Goal: Task Accomplishment & Management: Use online tool/utility

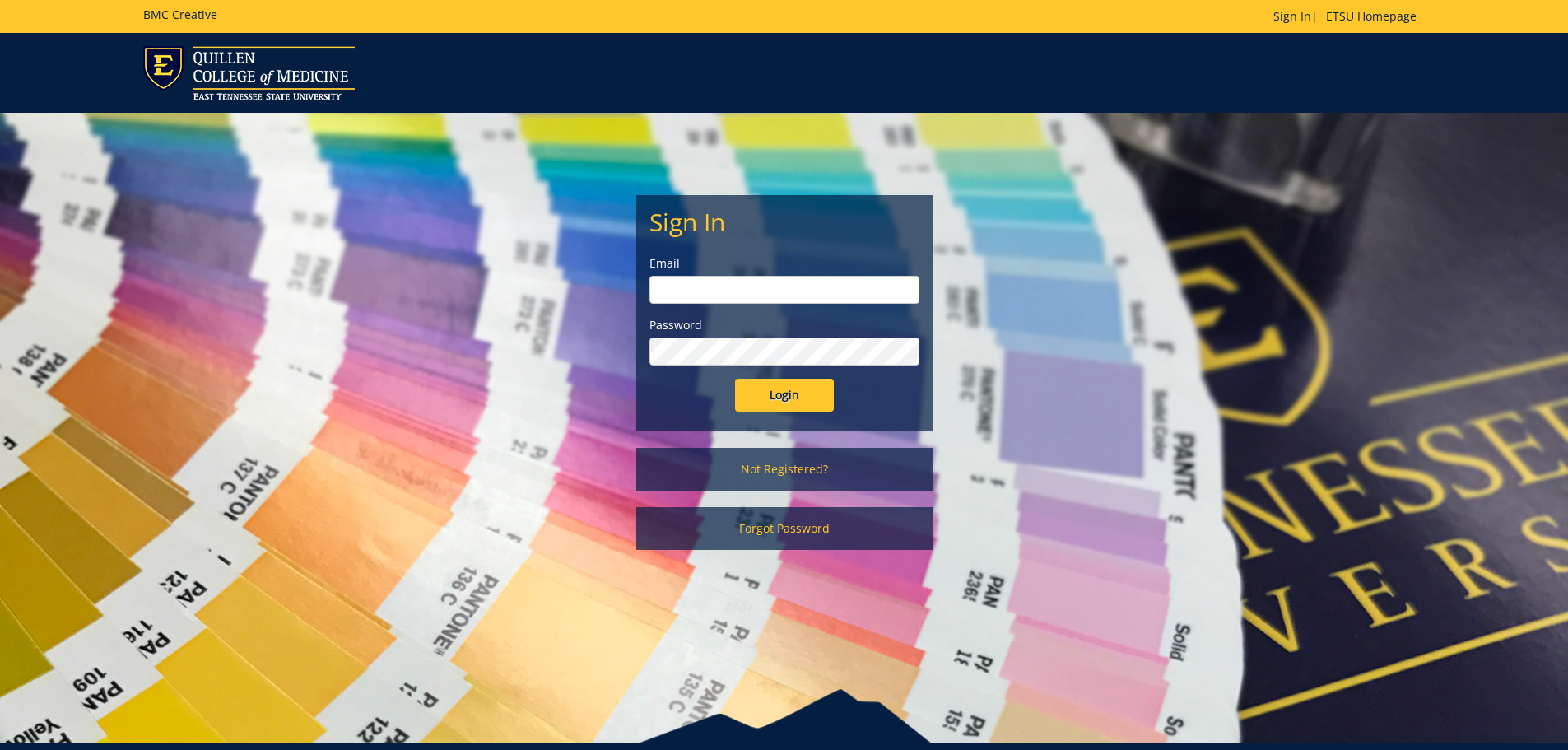
type input "[EMAIL_ADDRESS][DOMAIN_NAME]"
click at [776, 394] on input "Login" at bounding box center [784, 395] width 99 height 33
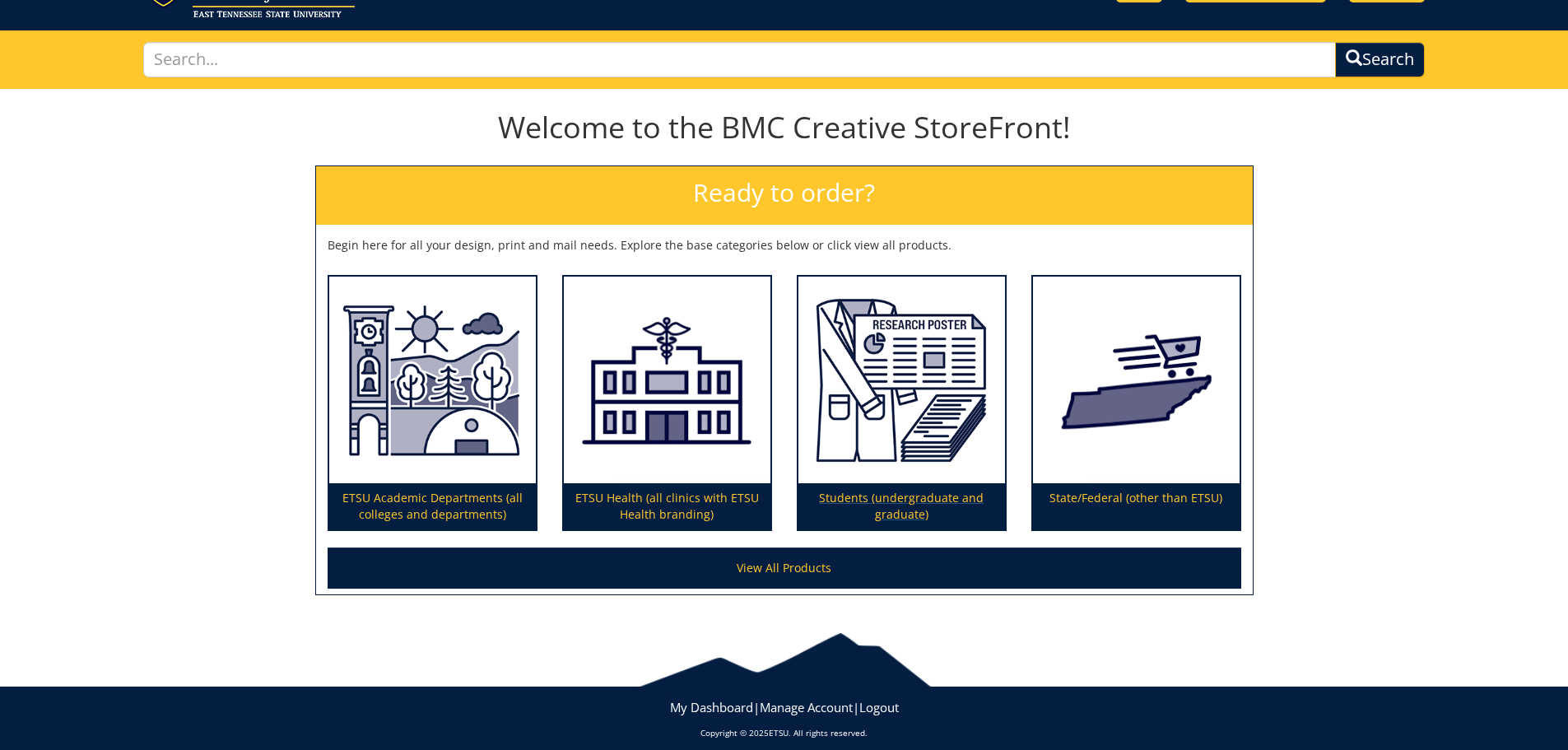
scroll to position [96, 0]
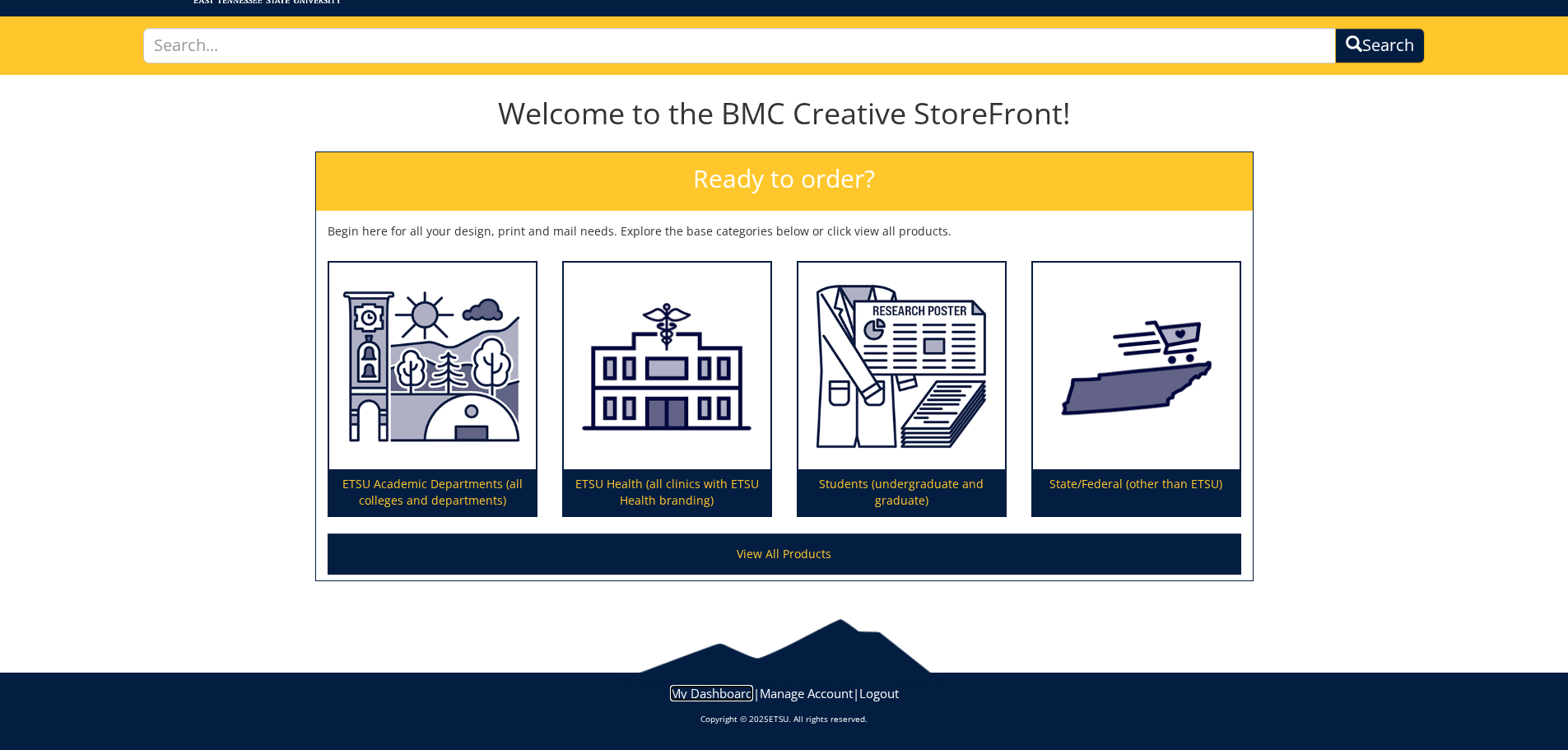
click at [702, 693] on link "My Dashboard" at bounding box center [712, 693] width 83 height 16
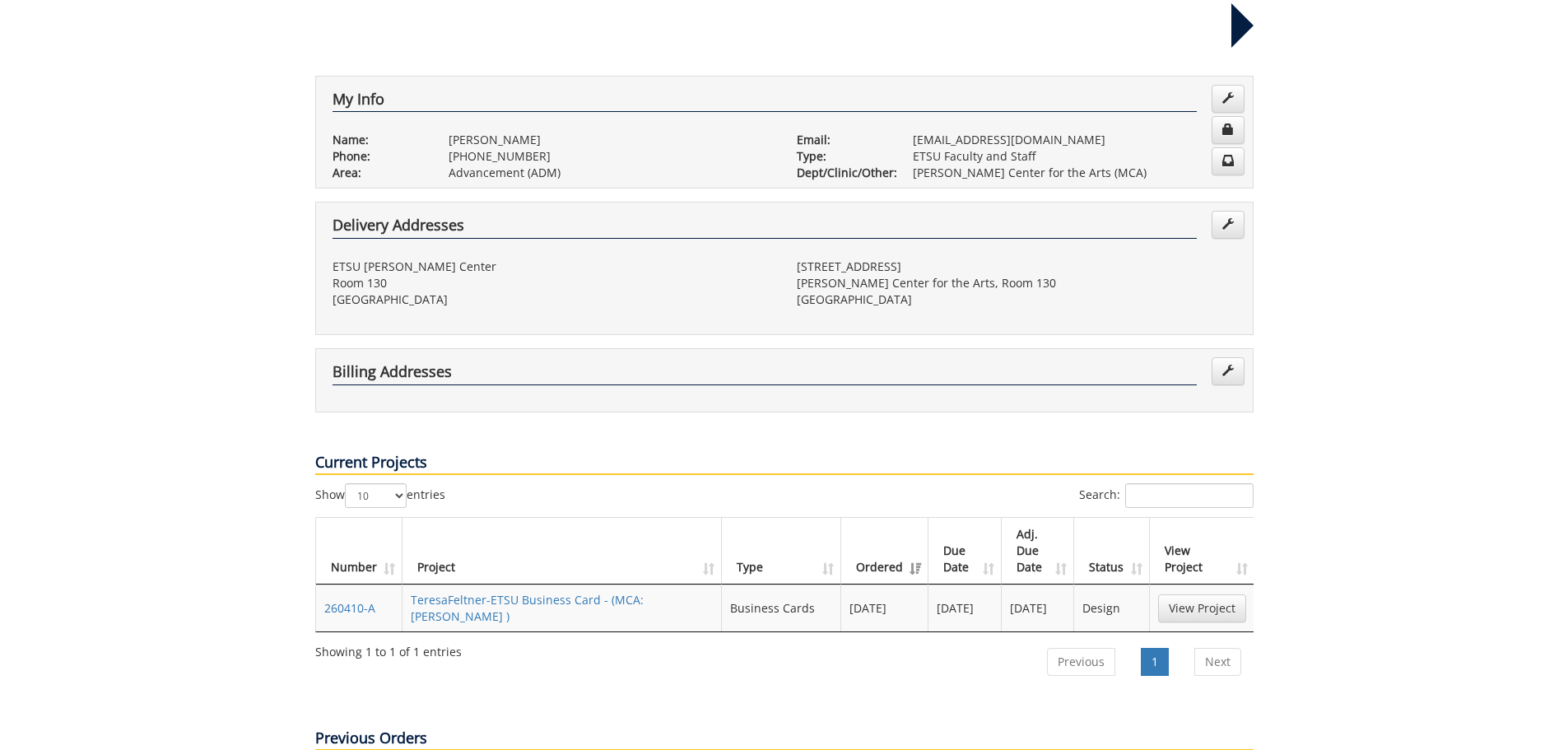
scroll to position [329, 0]
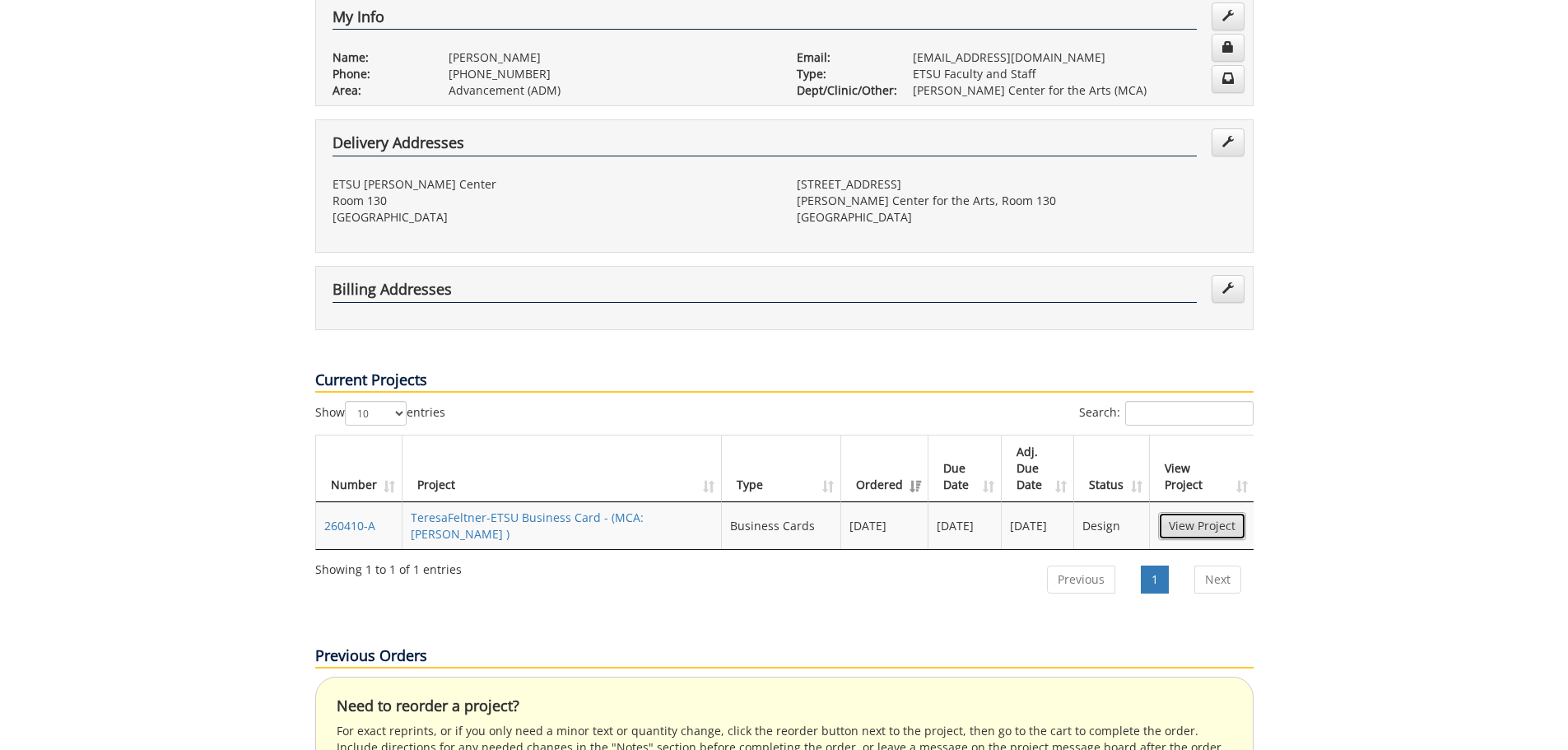
click at [1200, 512] on link "View Project" at bounding box center [1201, 526] width 88 height 28
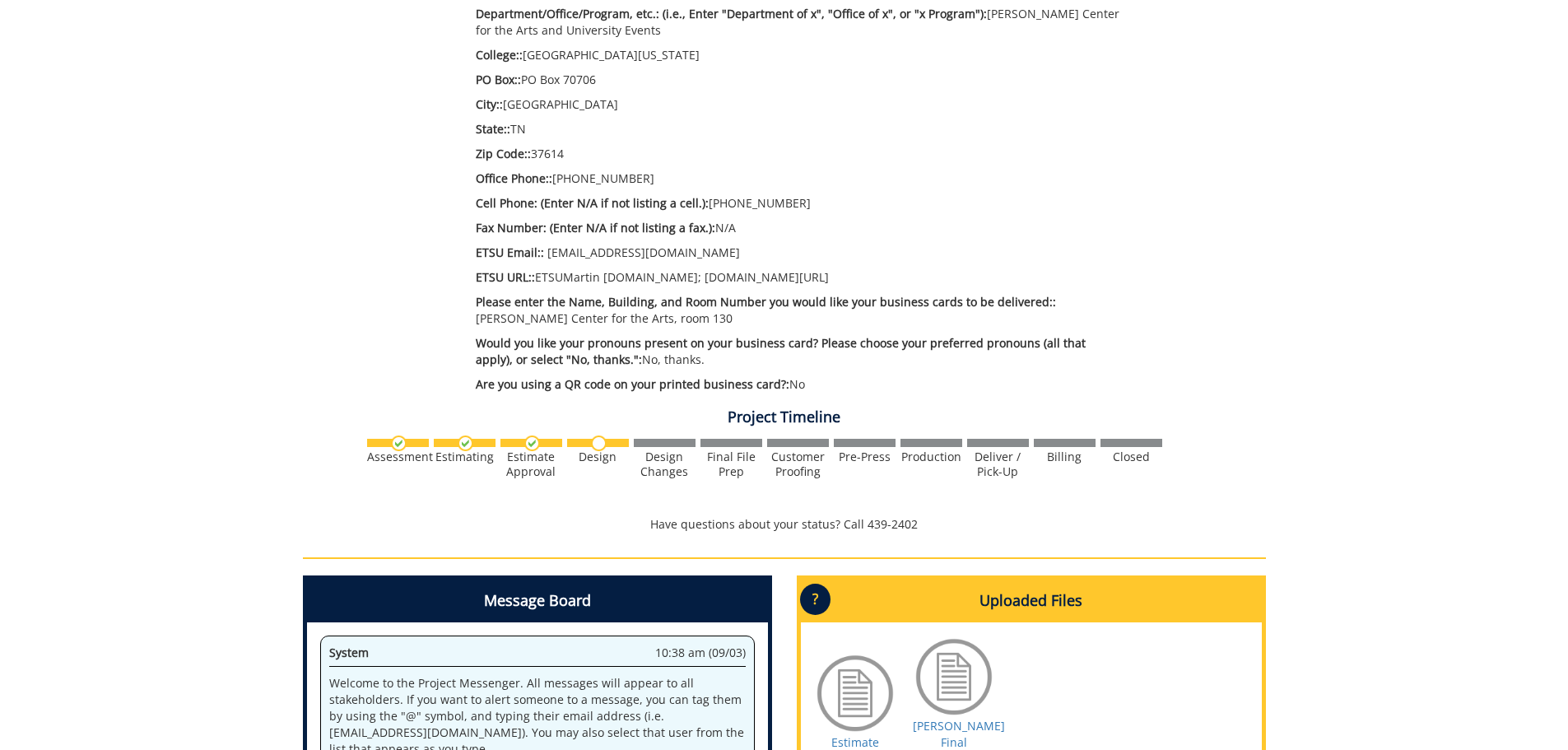
scroll to position [905, 0]
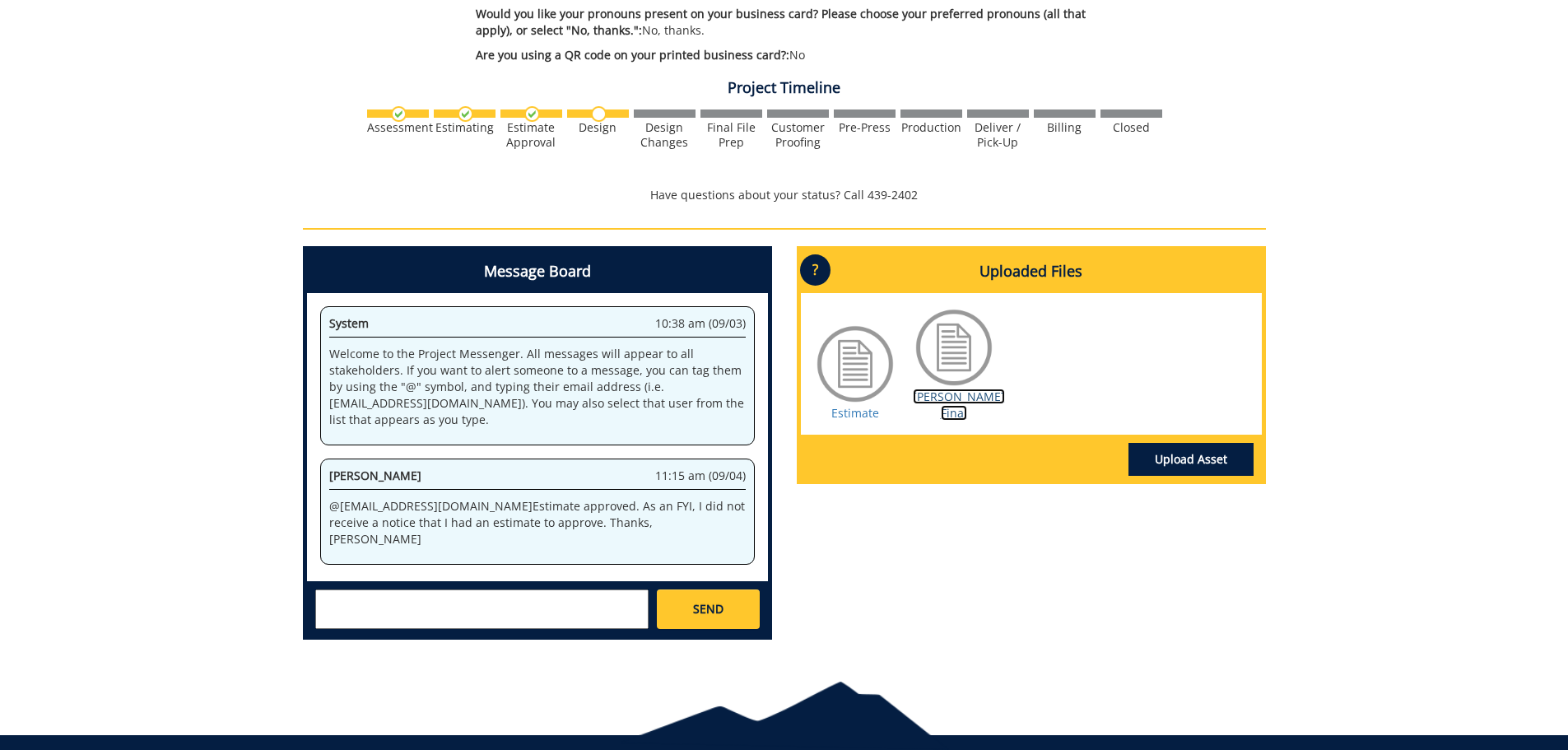
click at [958, 389] on link "Athon BC Final" at bounding box center [958, 405] width 92 height 32
click at [1197, 443] on link "Upload Asset" at bounding box center [1190, 460] width 125 height 33
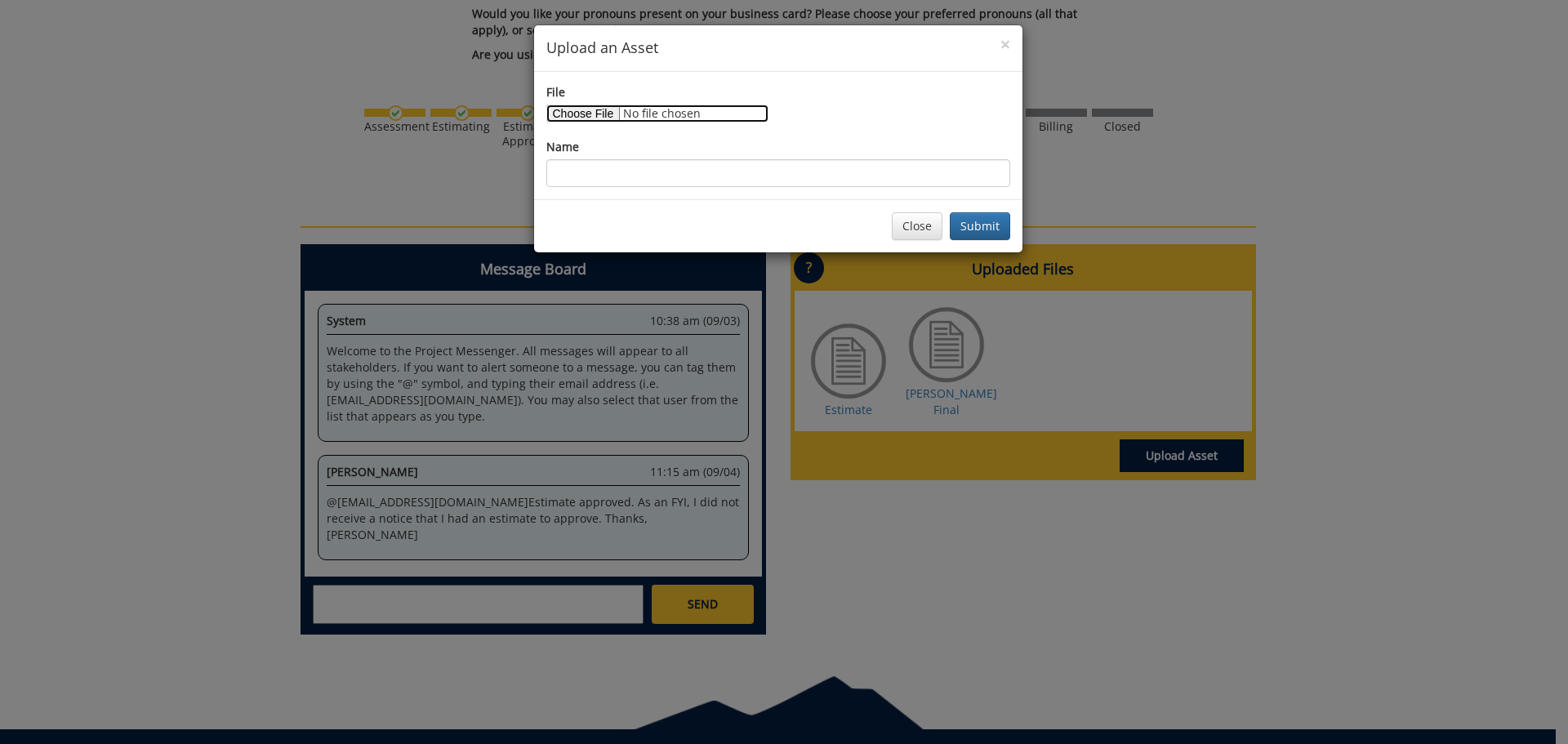
click at [585, 111] on input "File" at bounding box center [657, 114] width 222 height 18
type input "C:\fakepath\athon bc final-68bae5ffda1650.48117204 - proof.pdf"
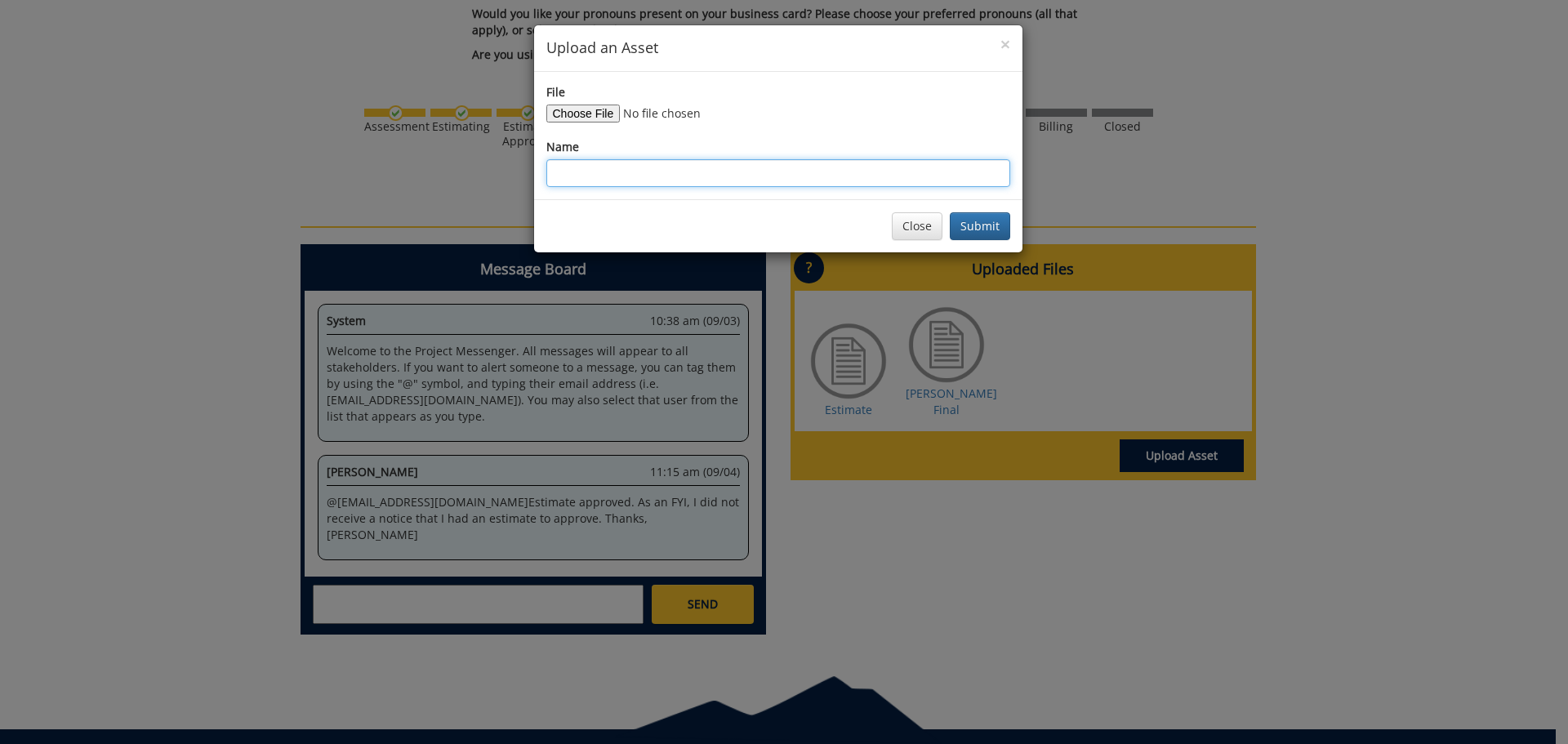
click at [655, 167] on input "Name" at bounding box center [779, 172] width 464 height 28
type input "Athon - BC Request Changes"
click at [974, 227] on button "Submit" at bounding box center [980, 226] width 61 height 28
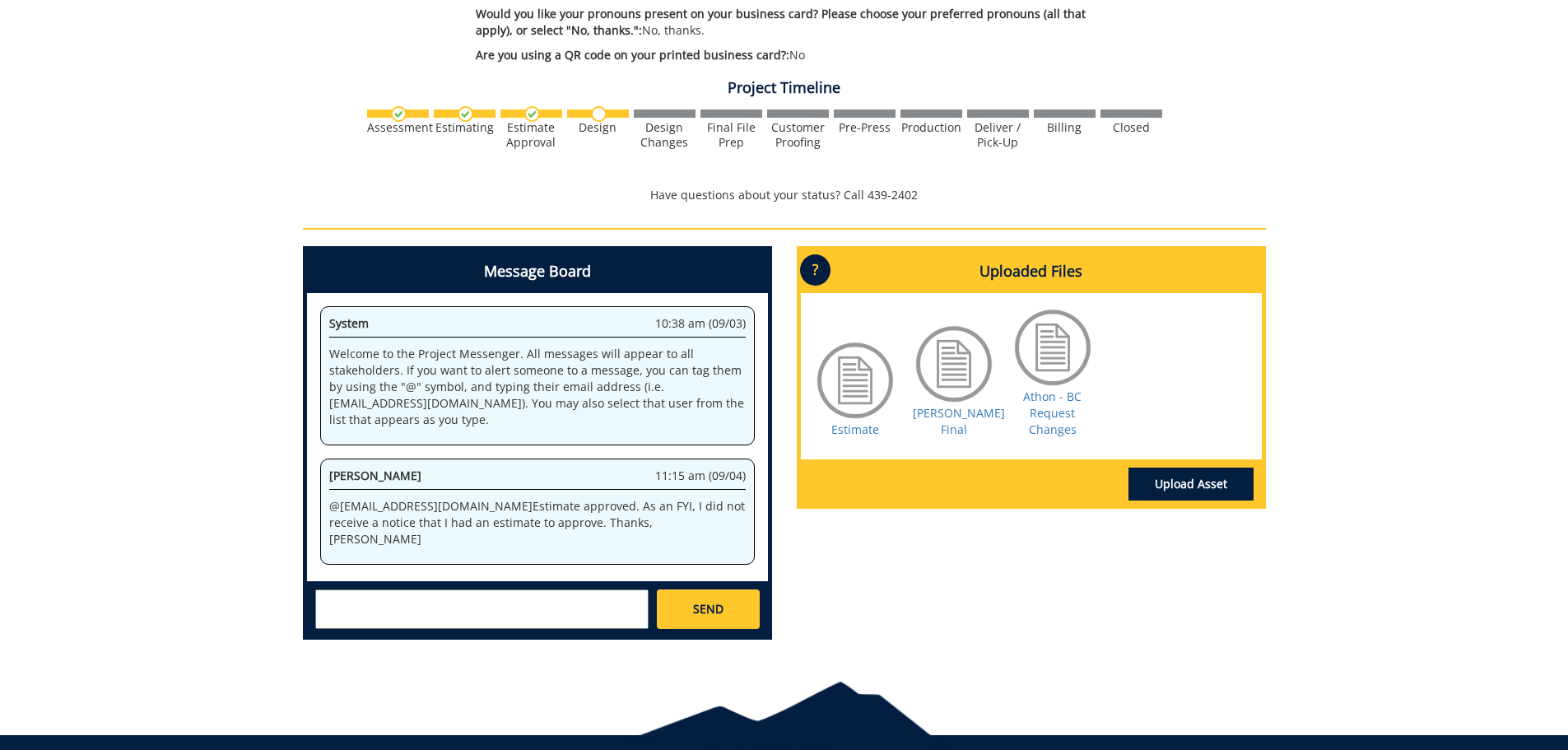
click at [349, 590] on textarea at bounding box center [482, 609] width 334 height 40
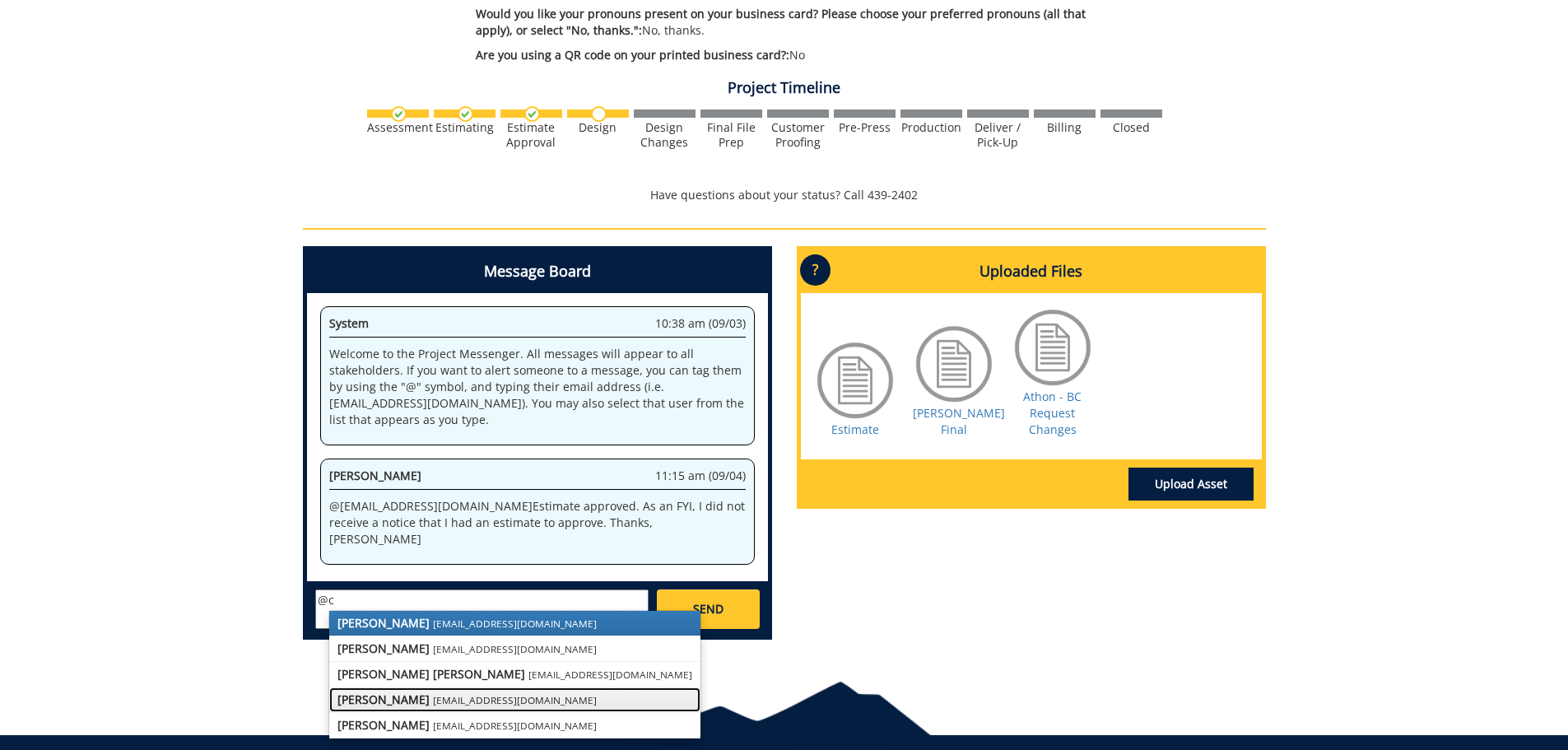
click at [361, 692] on strong "Fred Conley" at bounding box center [383, 700] width 92 height 16
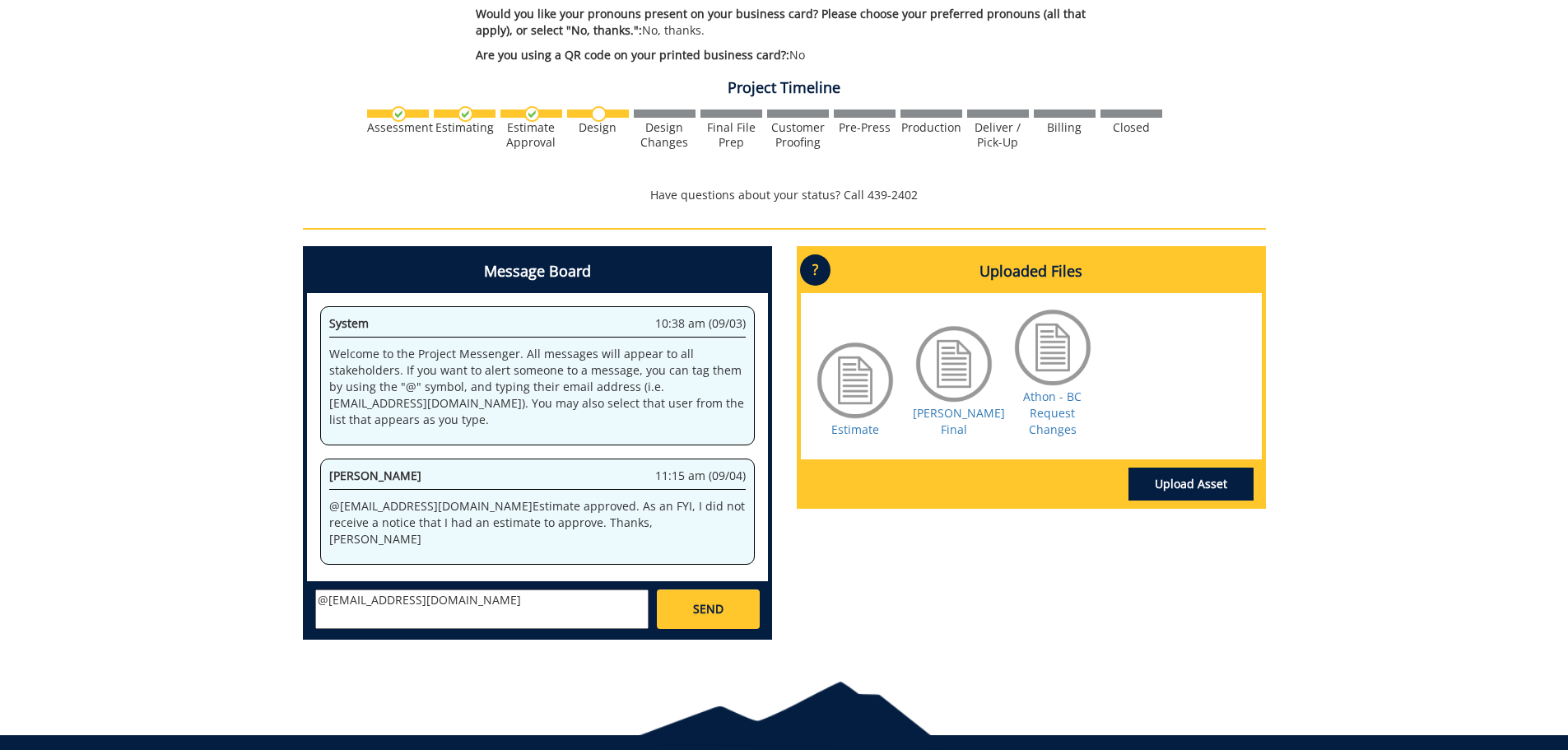
click at [449, 590] on textarea "@conleyga@etsu.edu" at bounding box center [482, 609] width 334 height 40
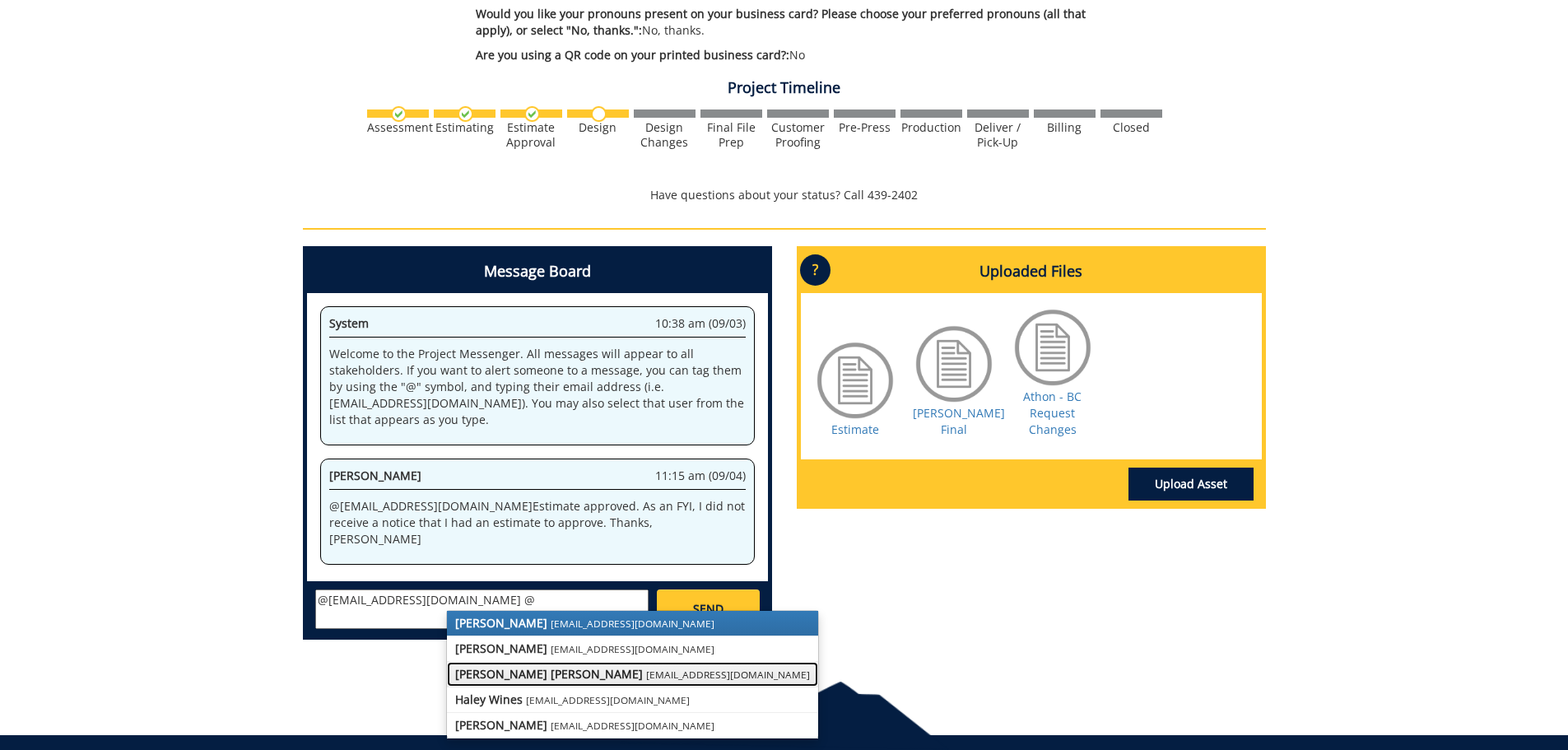
click at [495, 666] on strong "Taylor C. Campbell" at bounding box center [548, 673] width 187 height 16
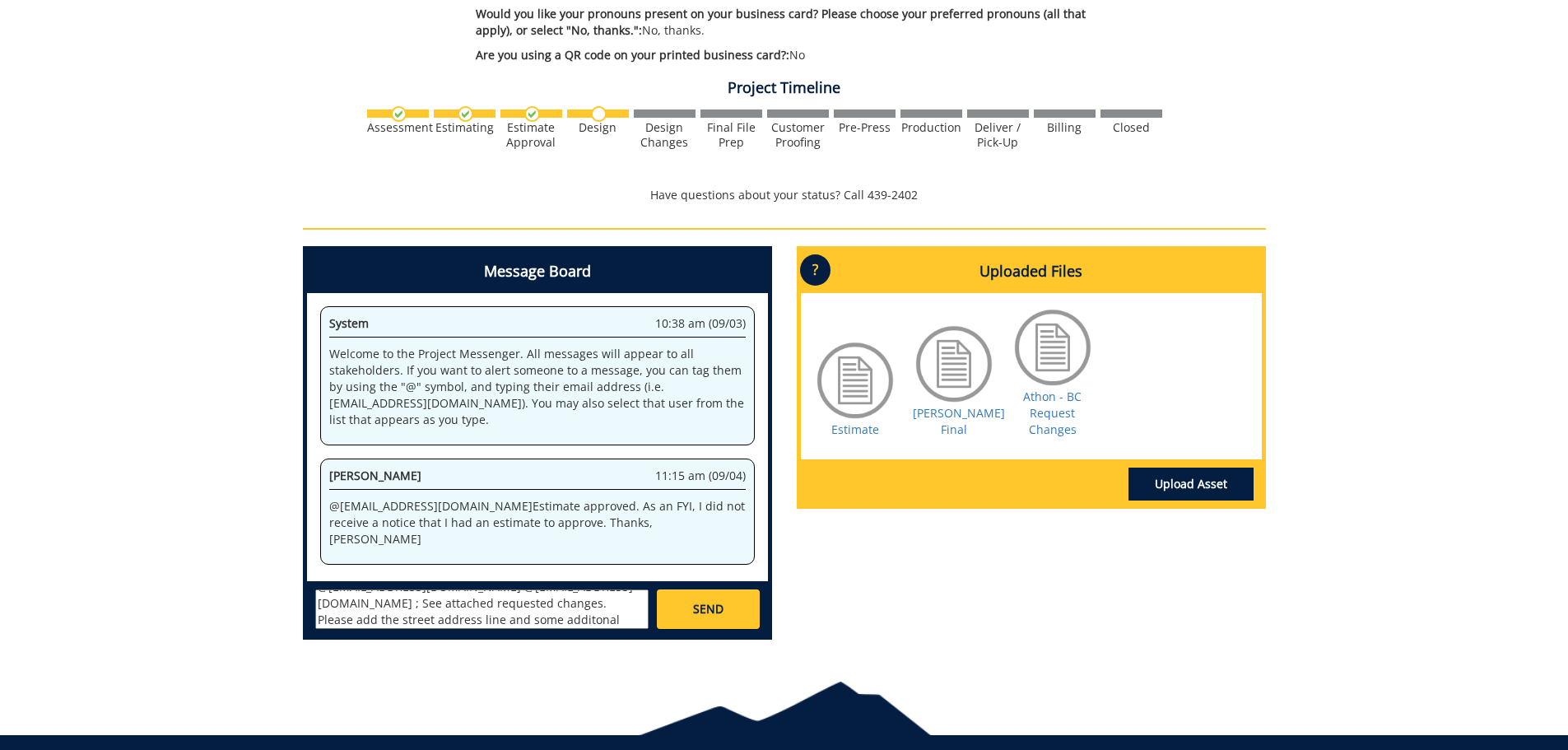
scroll to position [30, 0]
drag, startPoint x: 411, startPoint y: 591, endPoint x: 419, endPoint y: 587, distance: 8.9
click at [411, 590] on textarea "@conleyga@etsu.edu @campbelltc@etsu.edu ; See attached requested changes. Pleas…" at bounding box center [482, 609] width 334 height 40
click at [364, 606] on textarea "@conleyga@etsu.edu @campbelltc@etsu.edu ; See attached requested changes. Pleas…" at bounding box center [482, 609] width 334 height 40
click at [1049, 350] on div at bounding box center [1052, 347] width 82 height 82
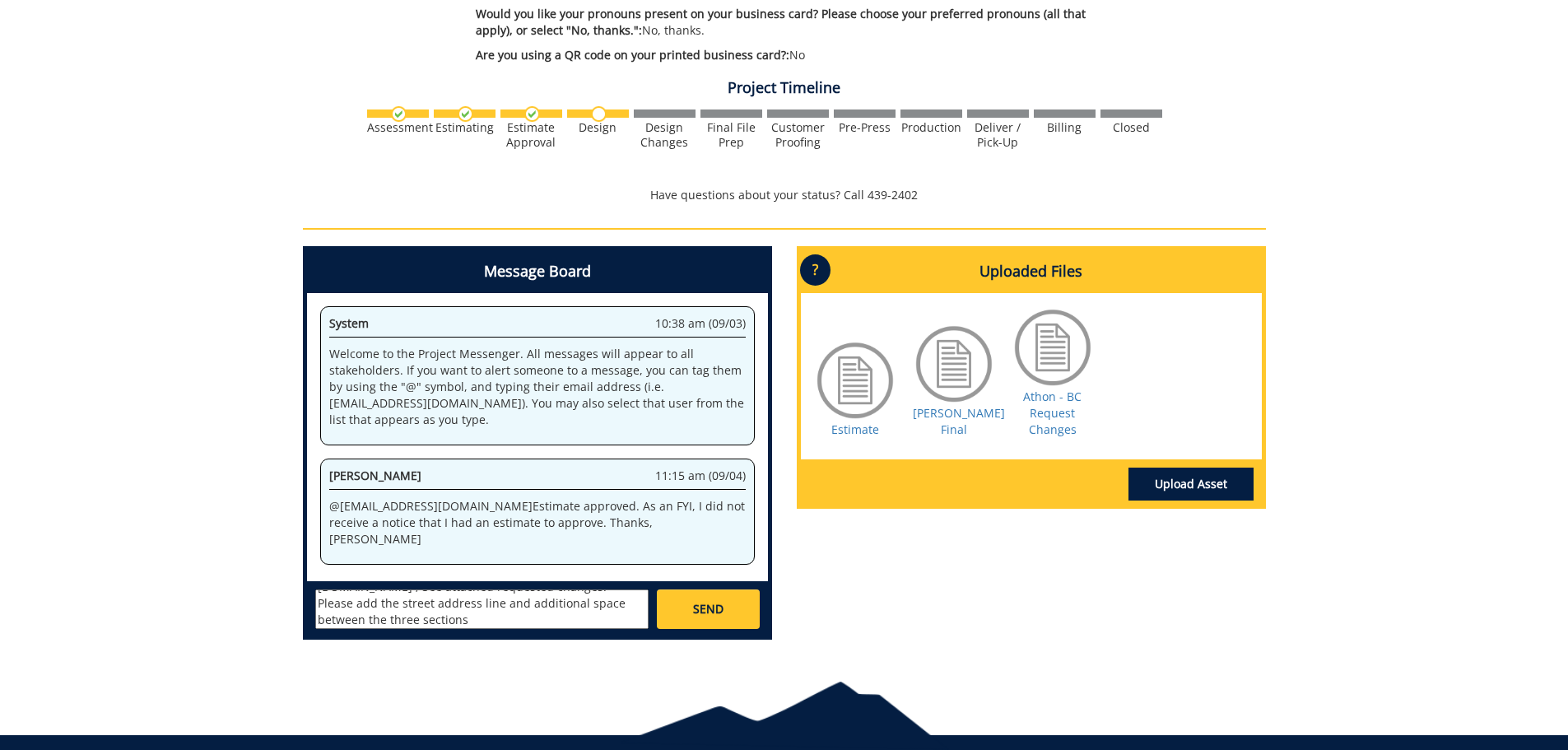
click at [1049, 350] on div at bounding box center [1052, 347] width 82 height 82
click at [1053, 389] on link "Athon - BC Request Changes" at bounding box center [1052, 413] width 58 height 49
drag, startPoint x: 499, startPoint y: 589, endPoint x: 542, endPoint y: 605, distance: 45.9
click at [542, 605] on textarea "@conleyga@etsu.edu @campbelltc@etsu.edu ; See attached requested changes. Pleas…" at bounding box center [482, 609] width 334 height 40
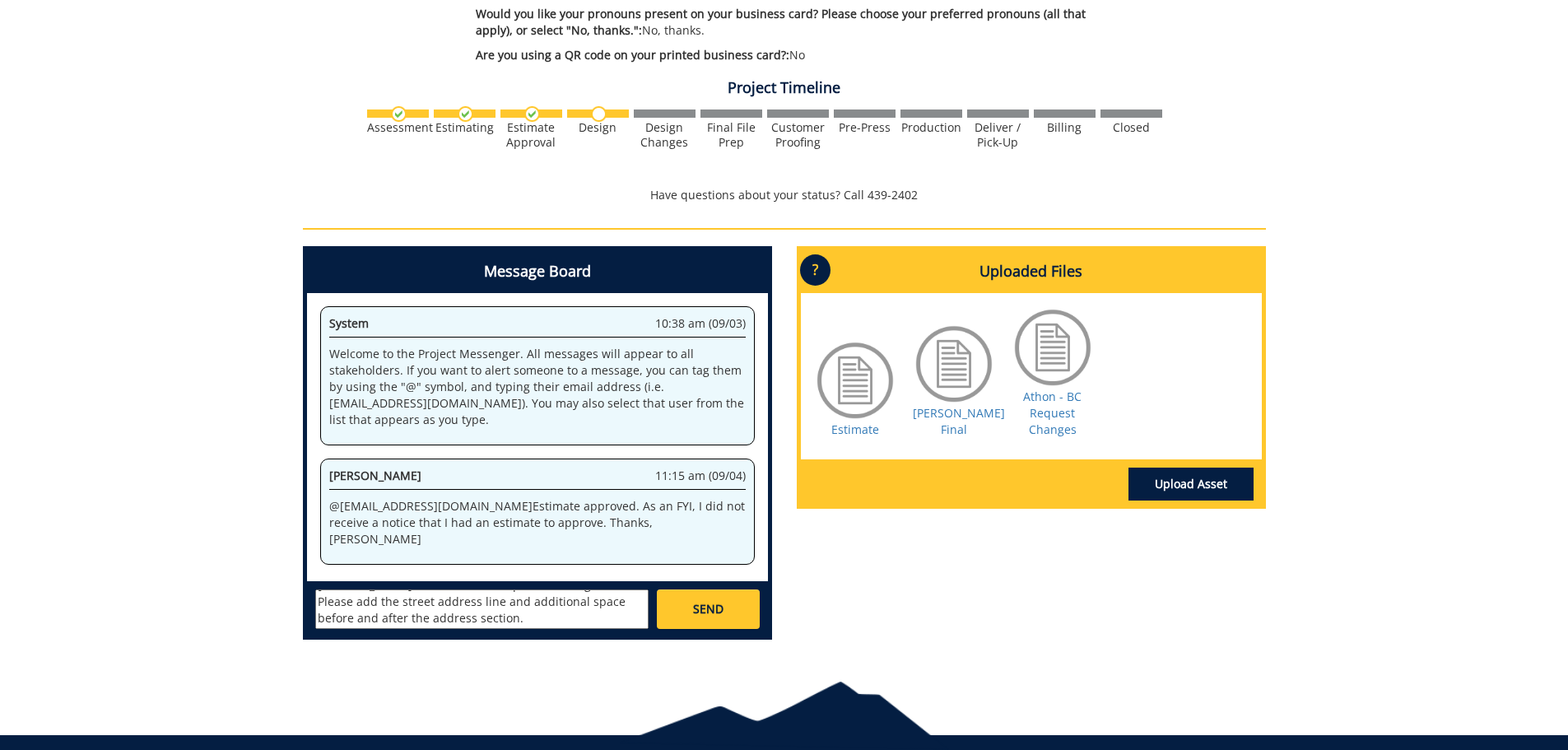
type textarea "@conleyga@etsu.edu @campbelltc@etsu.edu ; See attached requested changes. Pleas…"
click at [699, 601] on span "SEND" at bounding box center [707, 608] width 30 height 16
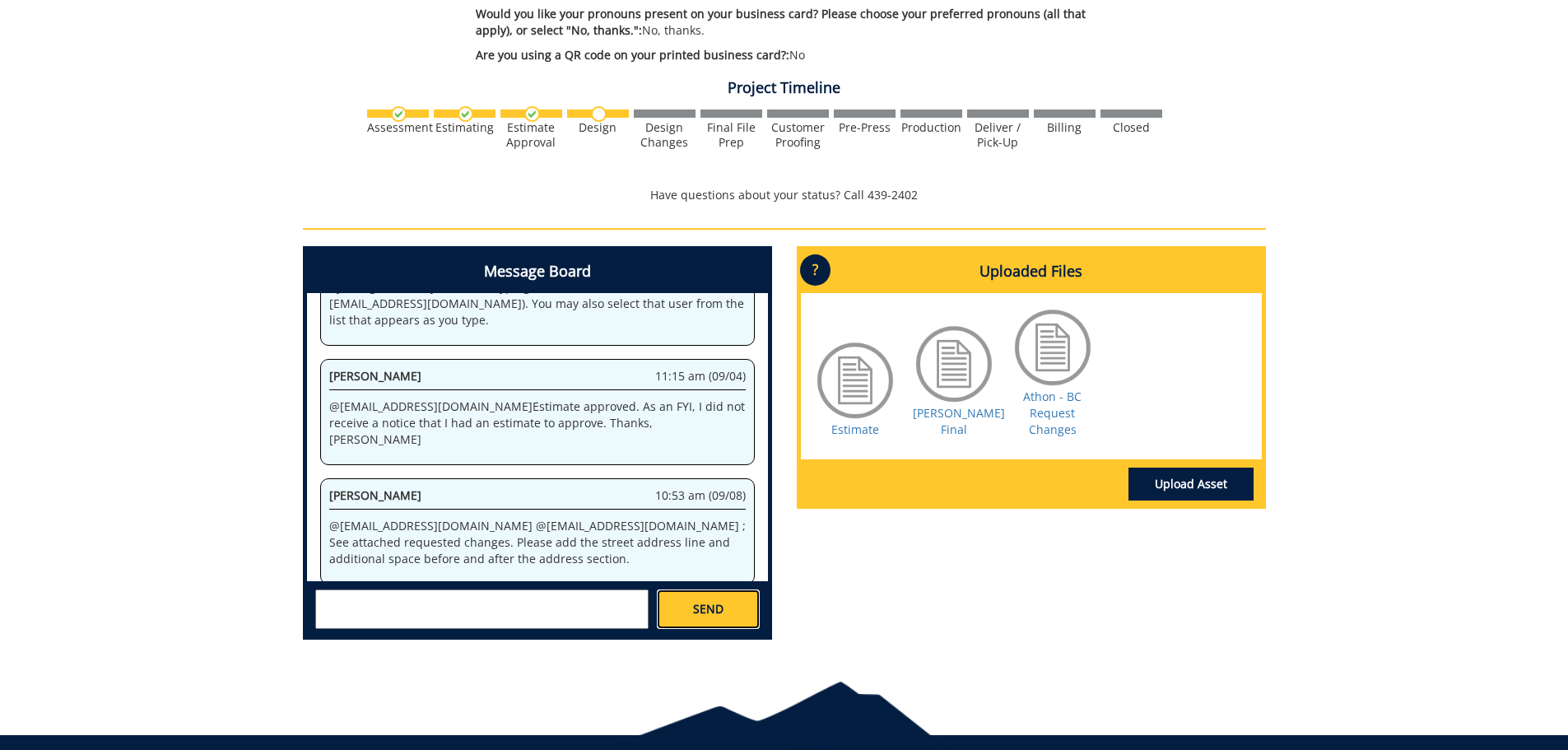
scroll to position [849, 0]
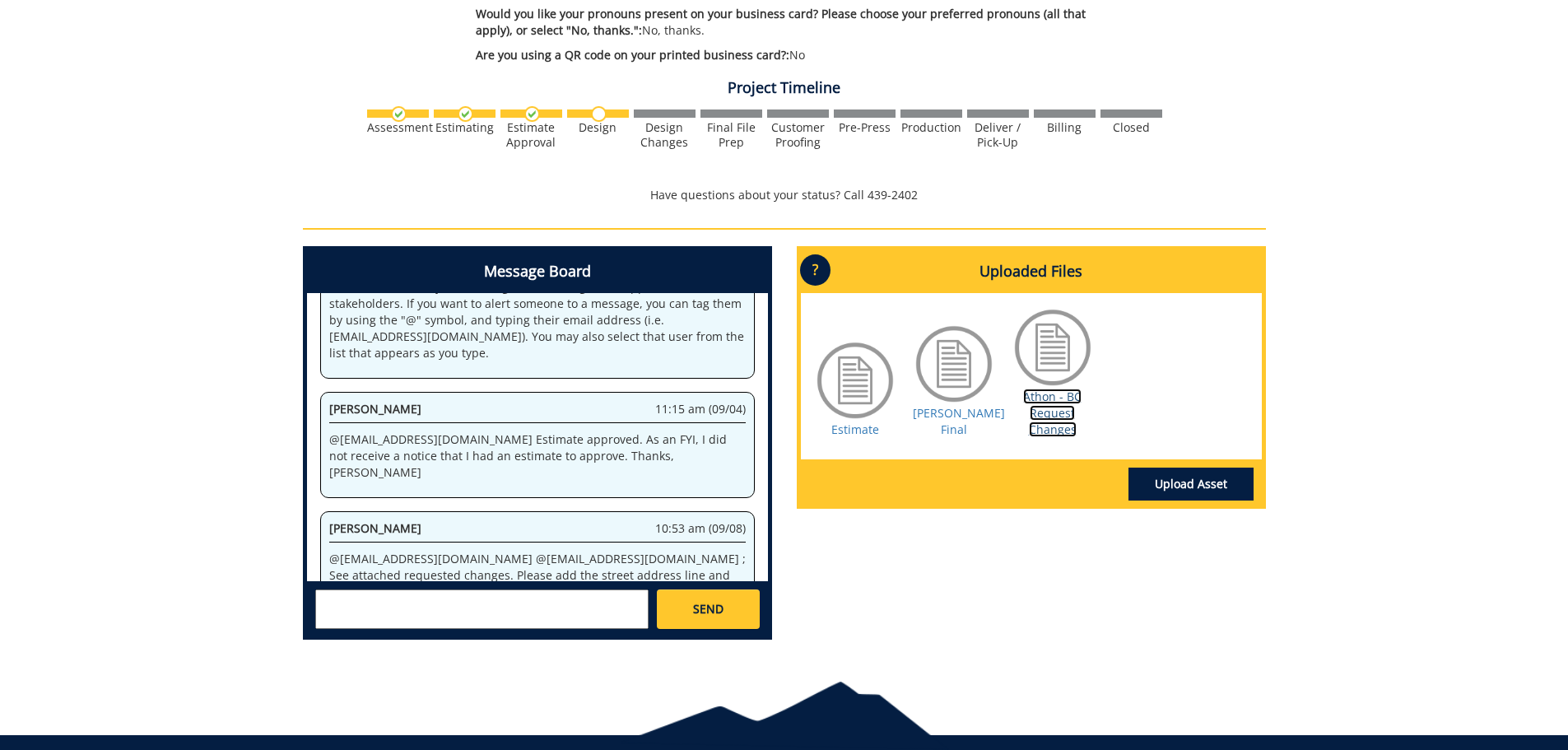
click at [1039, 402] on link "Athon - BC Request Changes" at bounding box center [1052, 413] width 58 height 49
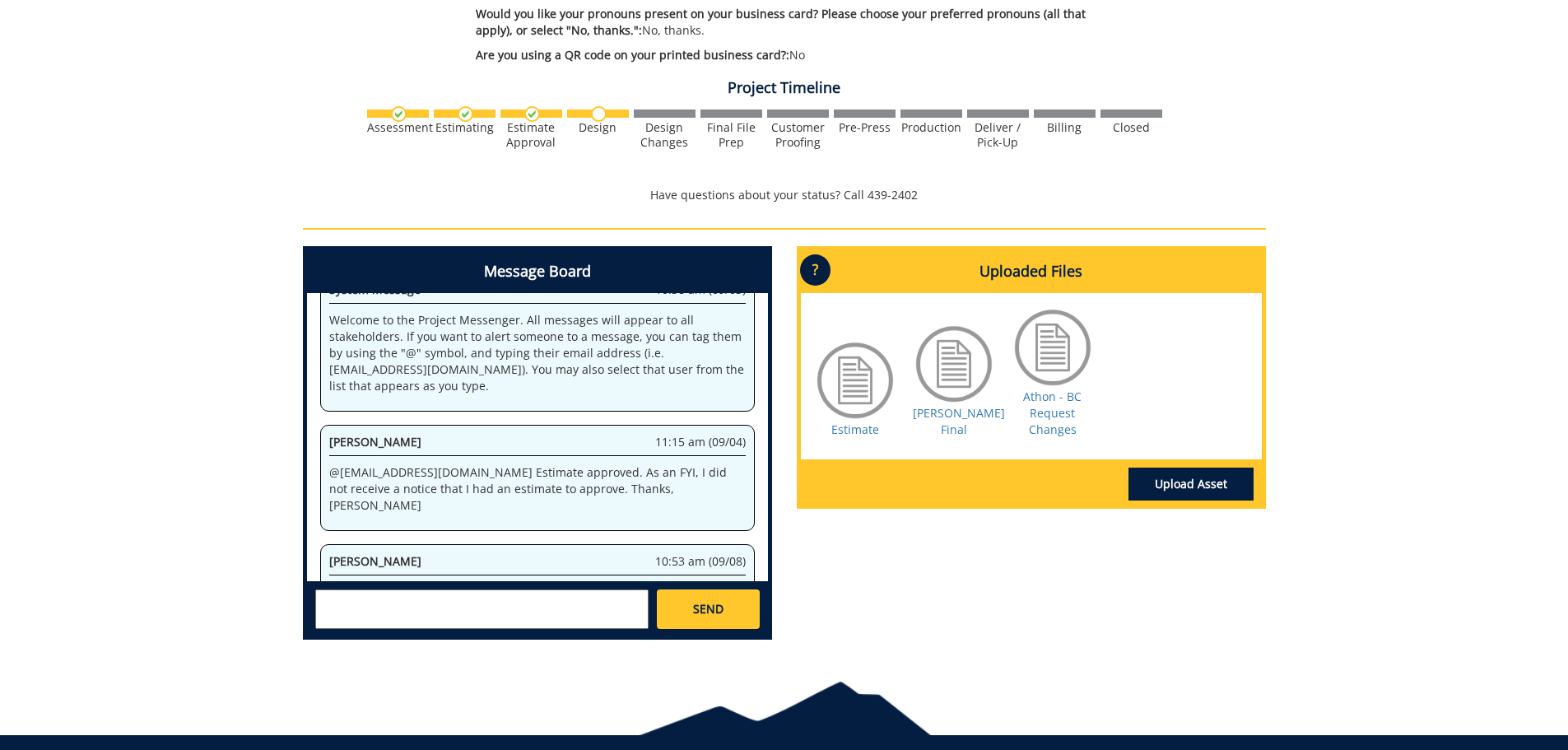
click at [814, 256] on p "?" at bounding box center [815, 270] width 30 height 31
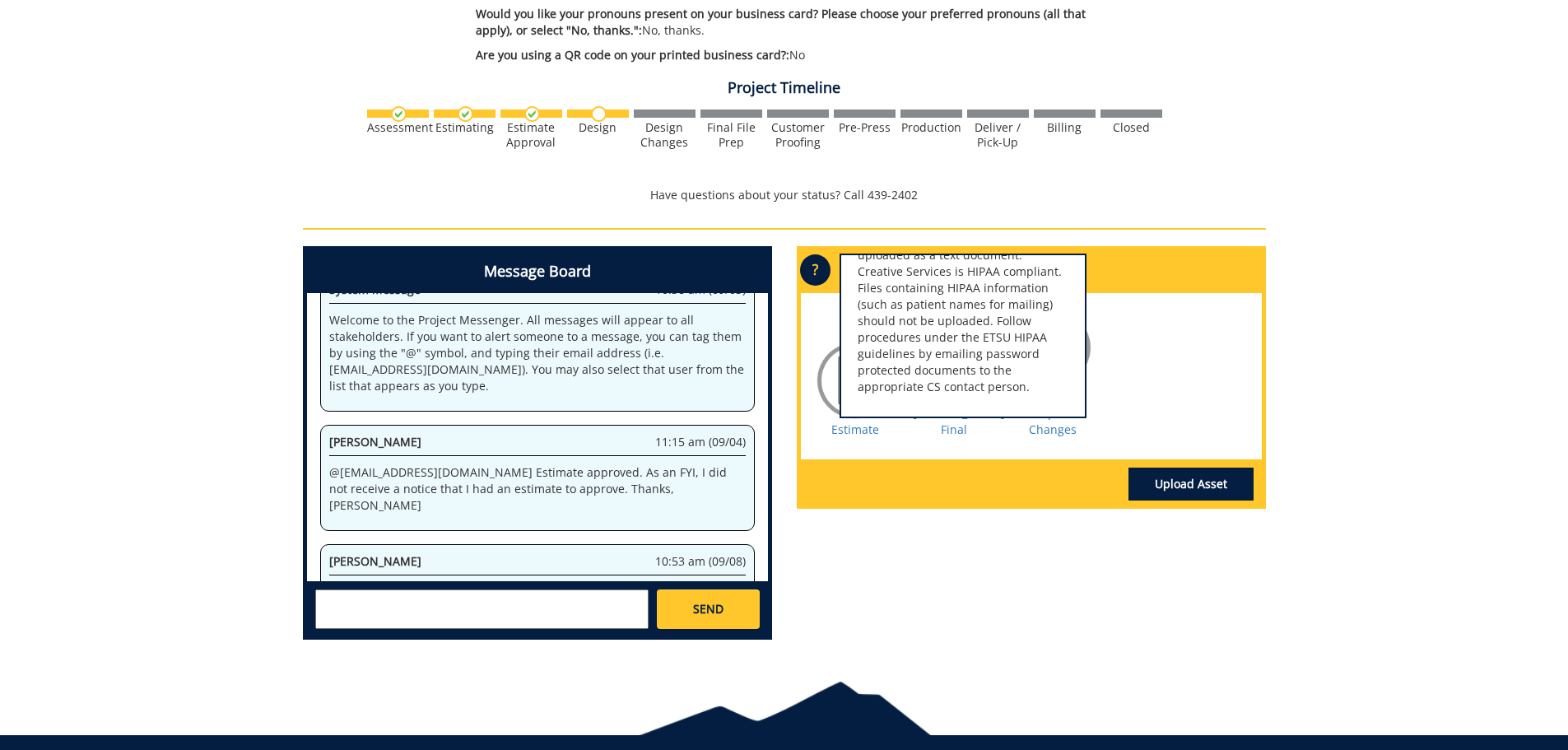
scroll to position [168, 0]
click at [1053, 584] on div "Message Board System 10:38 am (09/03) Welcome to the Project Messenger. All mes…" at bounding box center [784, 449] width 987 height 407
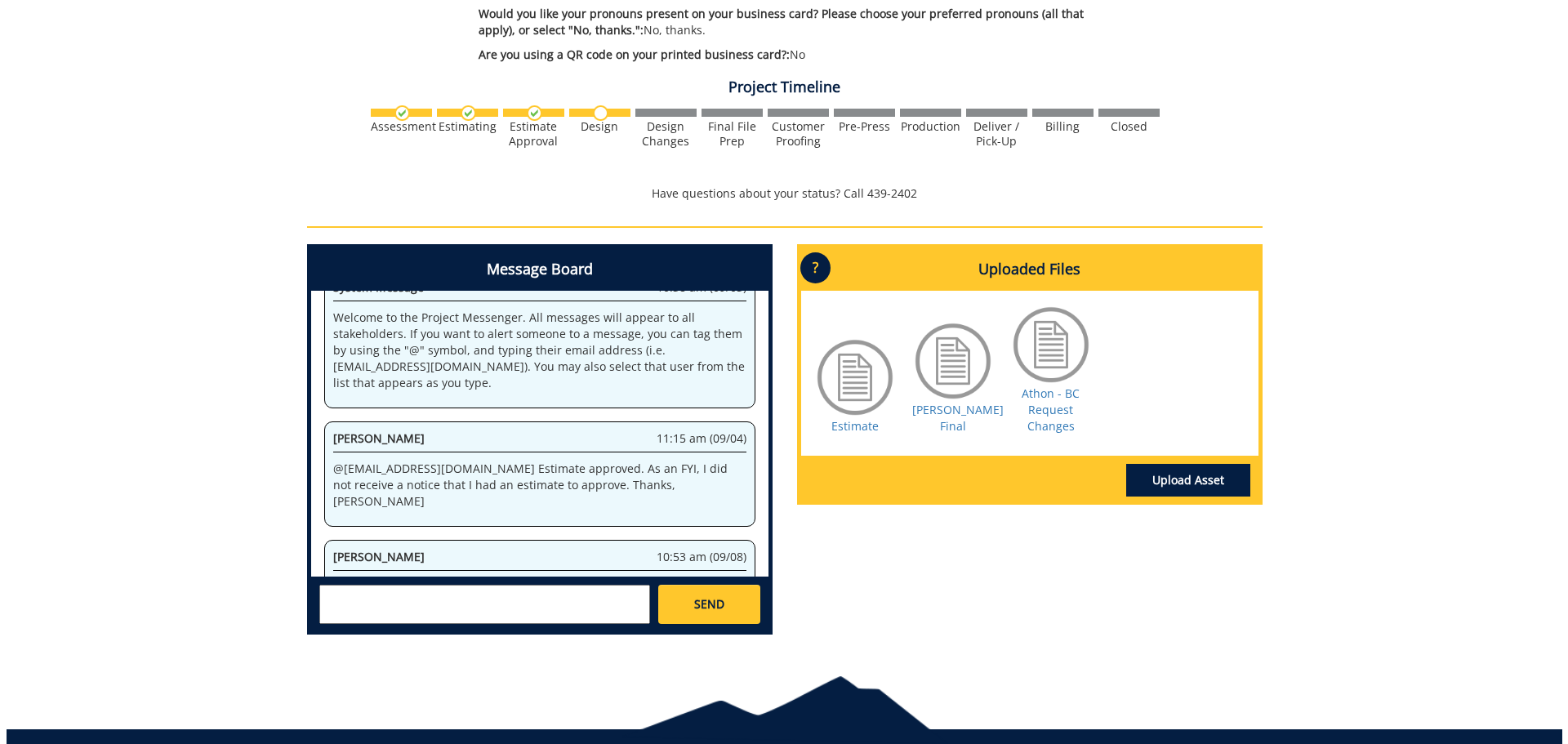
scroll to position [2328, 0]
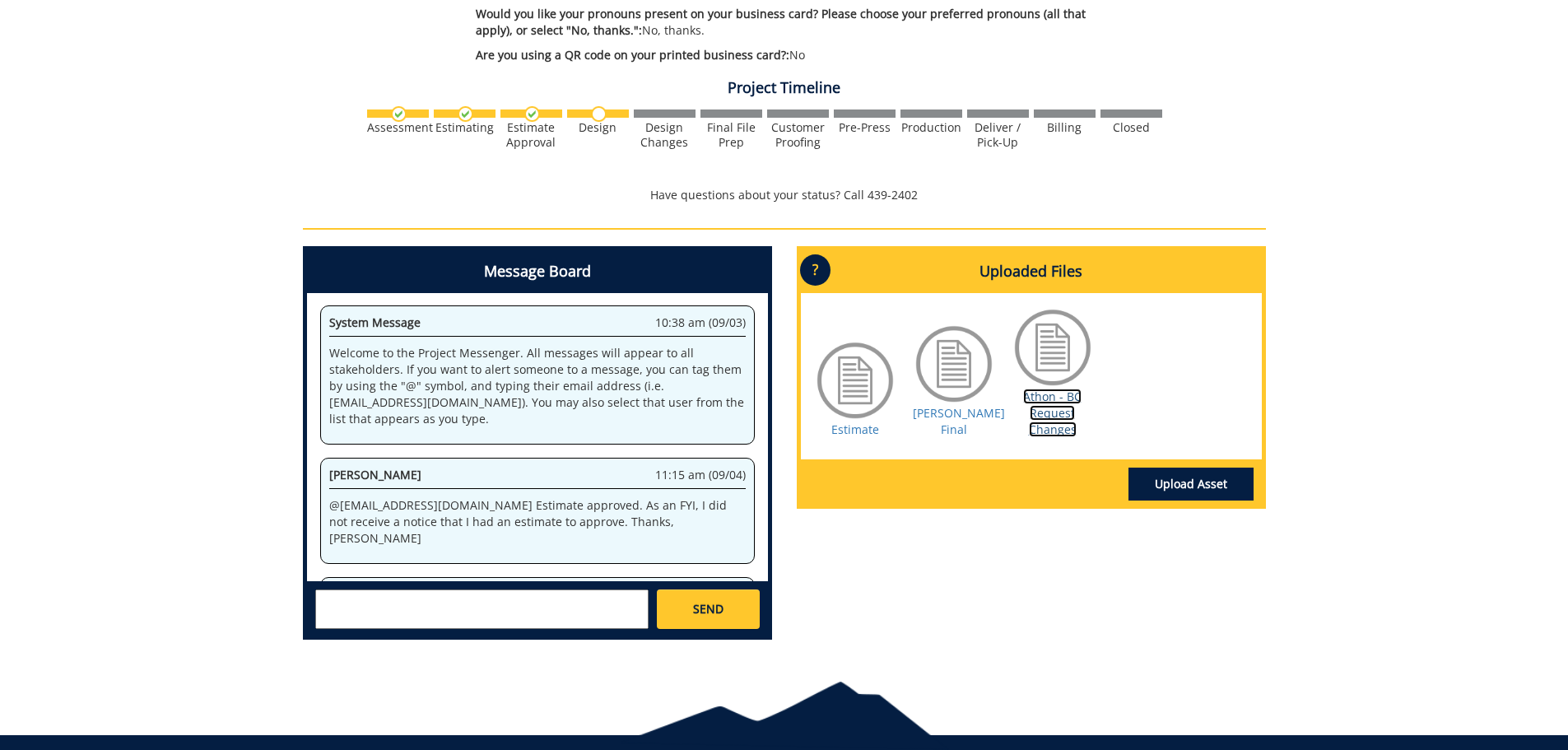
click at [1062, 389] on link "Athon - BC Request Changes" at bounding box center [1052, 413] width 58 height 49
click at [1173, 468] on link "Upload Asset" at bounding box center [1190, 484] width 125 height 33
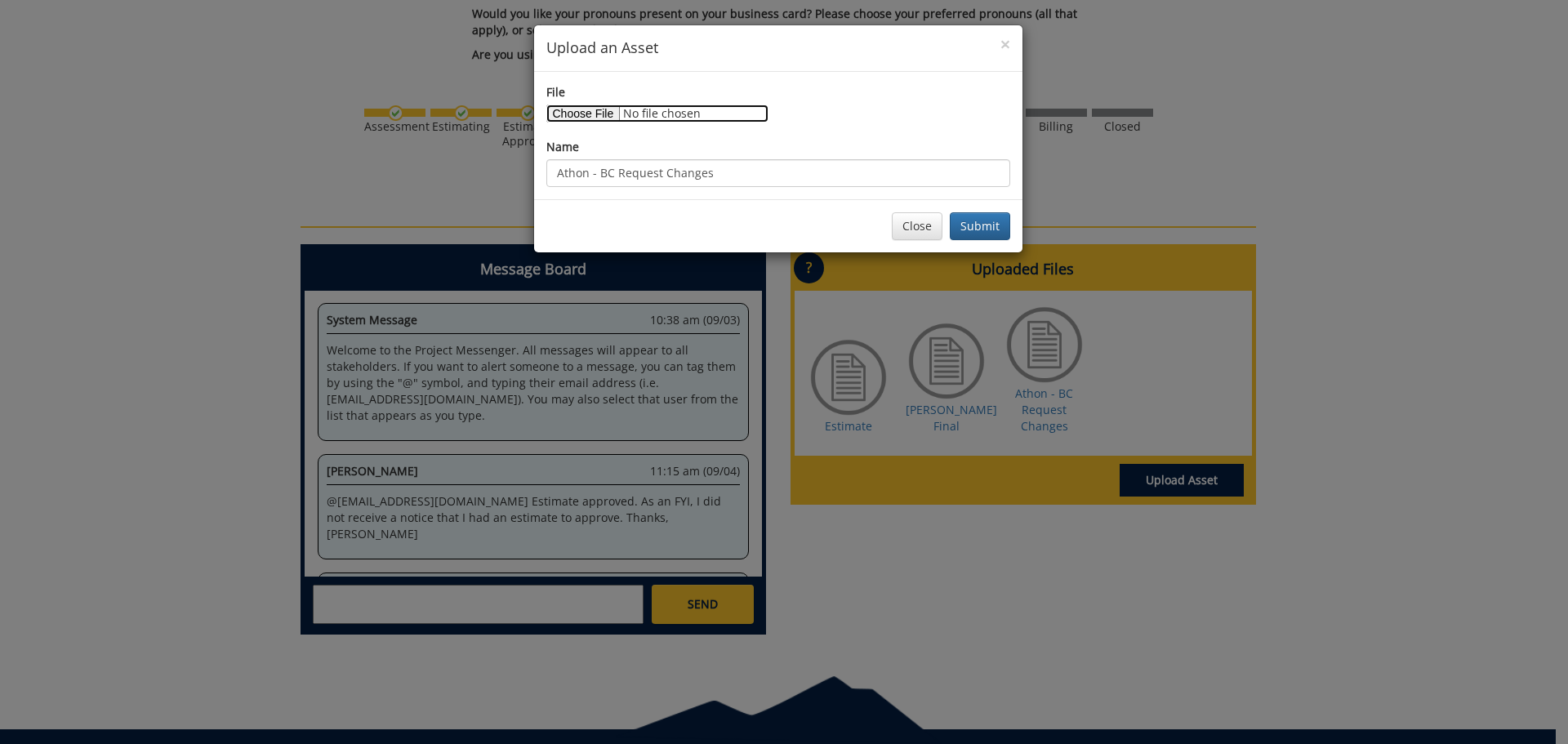
click at [598, 115] on input "File" at bounding box center [657, 114] width 222 height 18
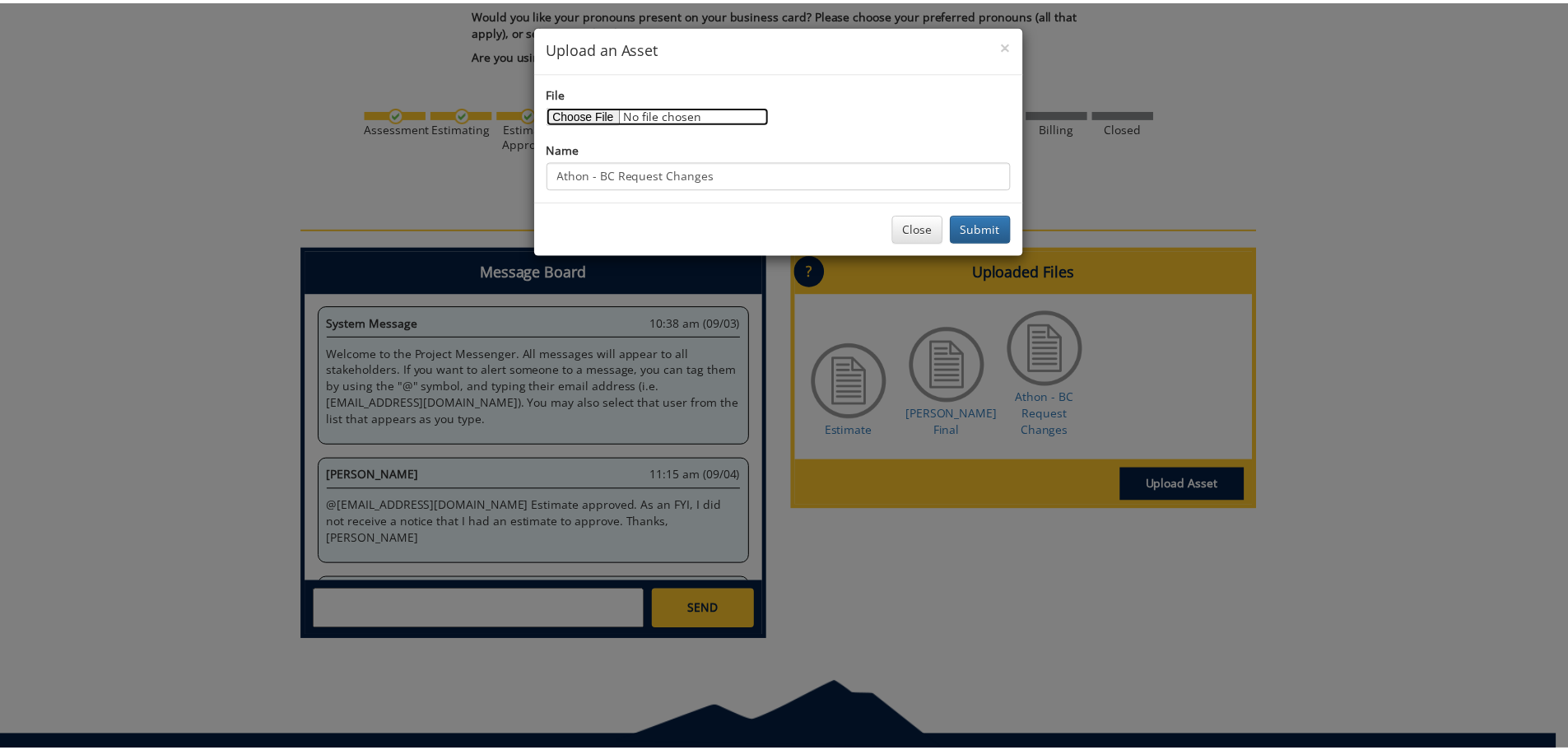
scroll to position [3096, 0]
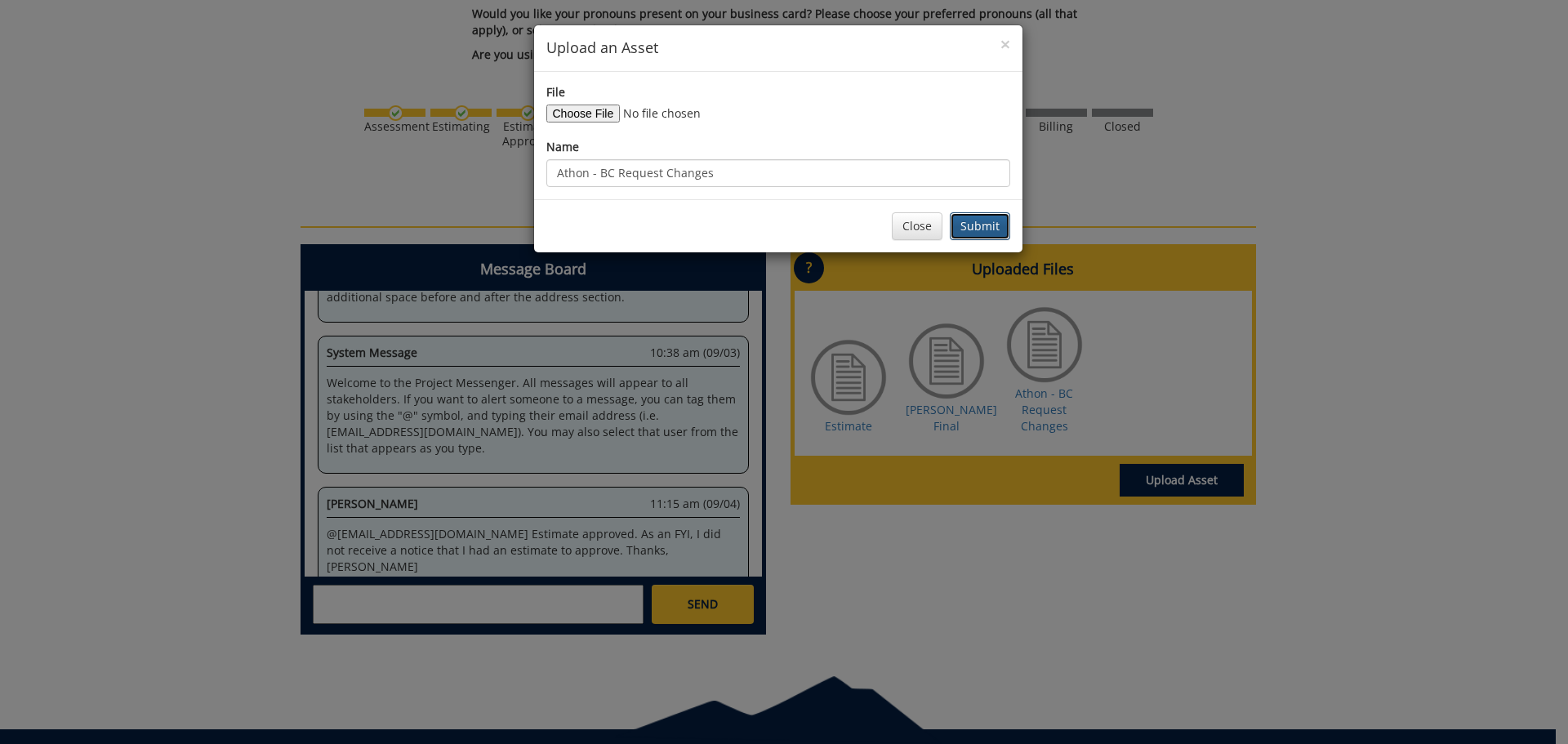
click at [961, 226] on button "Submit" at bounding box center [980, 226] width 61 height 28
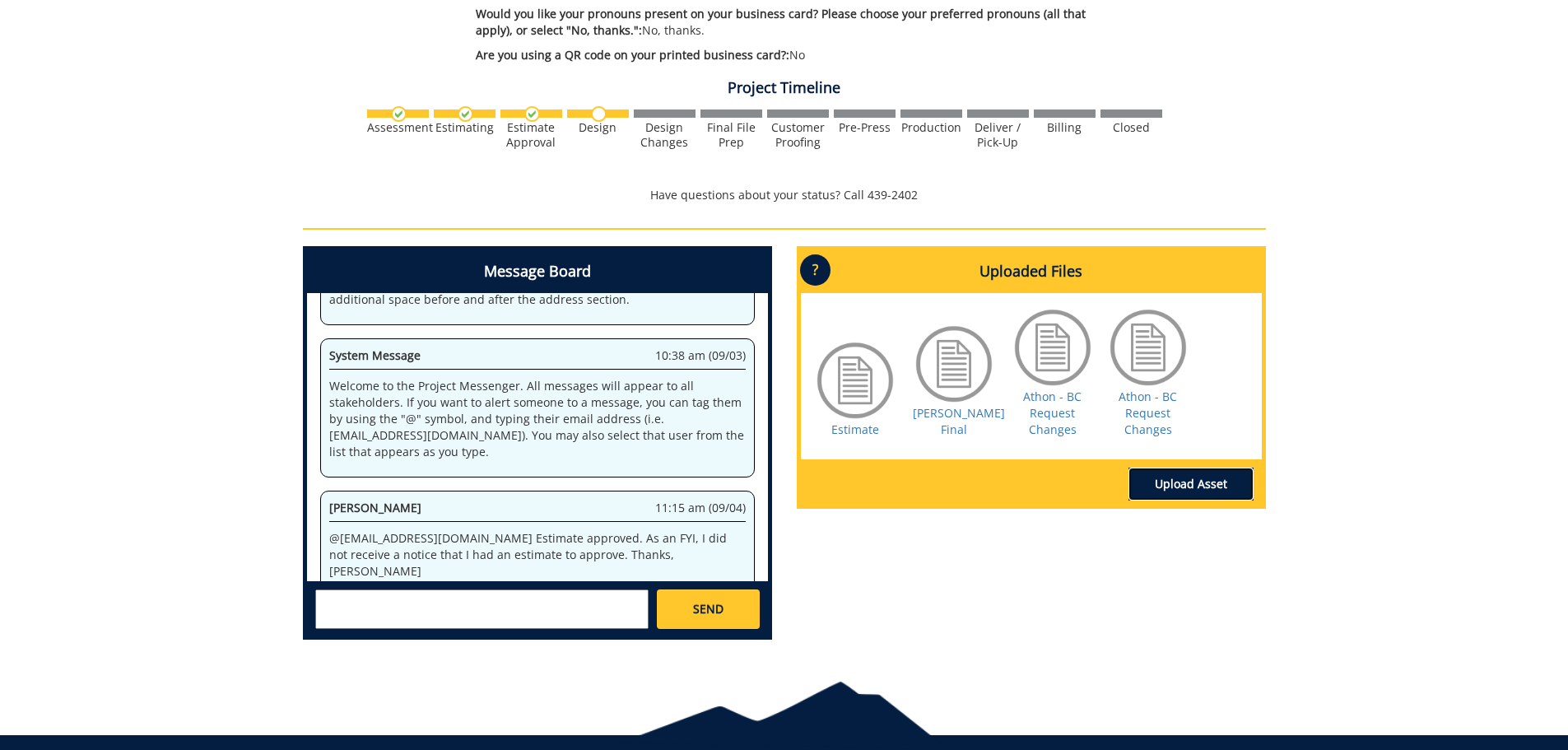
scroll to position [3846, 0]
